Goal: Transaction & Acquisition: Subscribe to service/newsletter

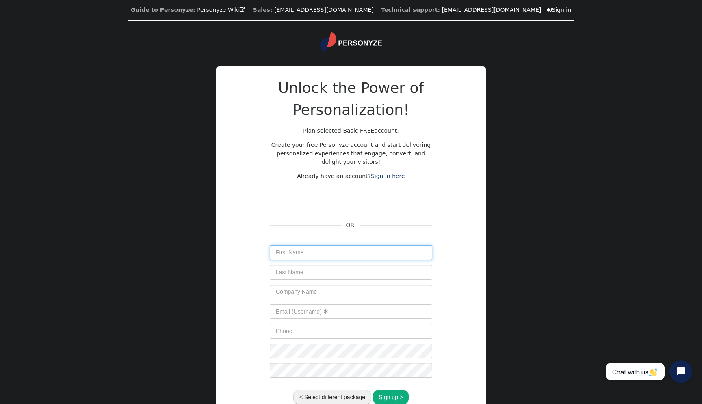
click at [317, 257] on input "text" at bounding box center [351, 253] width 162 height 15
type input "rew"
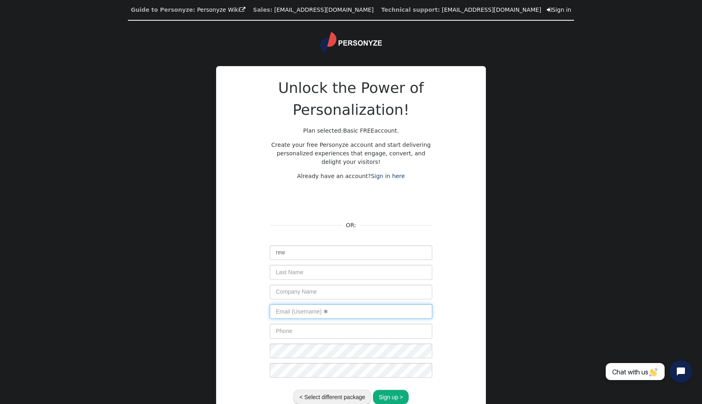
click at [306, 316] on input "text" at bounding box center [351, 312] width 162 height 15
type input "eew@dd.dd"
click at [393, 395] on button "Sign up >" at bounding box center [391, 397] width 36 height 15
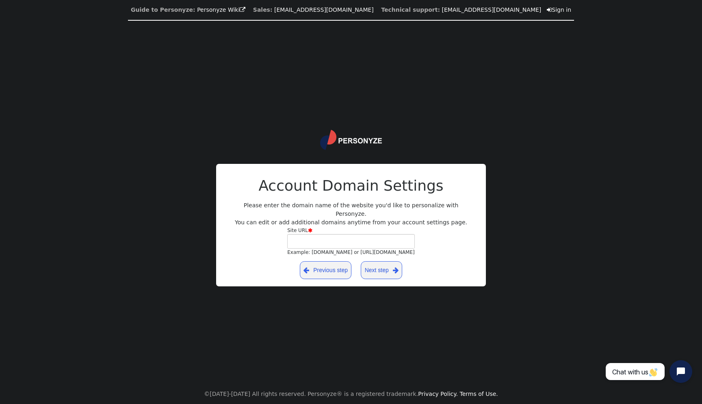
click at [375, 266] on link "Next step " at bounding box center [381, 270] width 41 height 18
click at [372, 237] on input "Site URL  Example: yourdomain.com or https://yourblog.wordpress.com" at bounding box center [350, 241] width 127 height 15
type input "cece.ecc"
click at [382, 264] on link "Next step " at bounding box center [381, 270] width 41 height 18
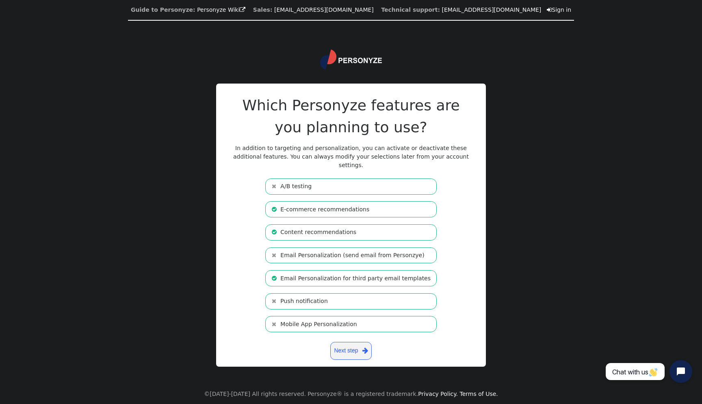
click at [304, 184] on li " A/B testing" at bounding box center [350, 187] width 171 height 16
click at [343, 344] on link "Next step " at bounding box center [350, 351] width 41 height 18
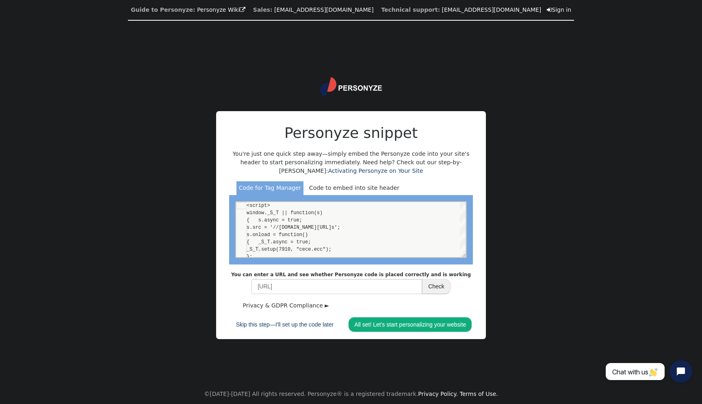
scroll to position [73, 0]
